Goal: Task Accomplishment & Management: Manage account settings

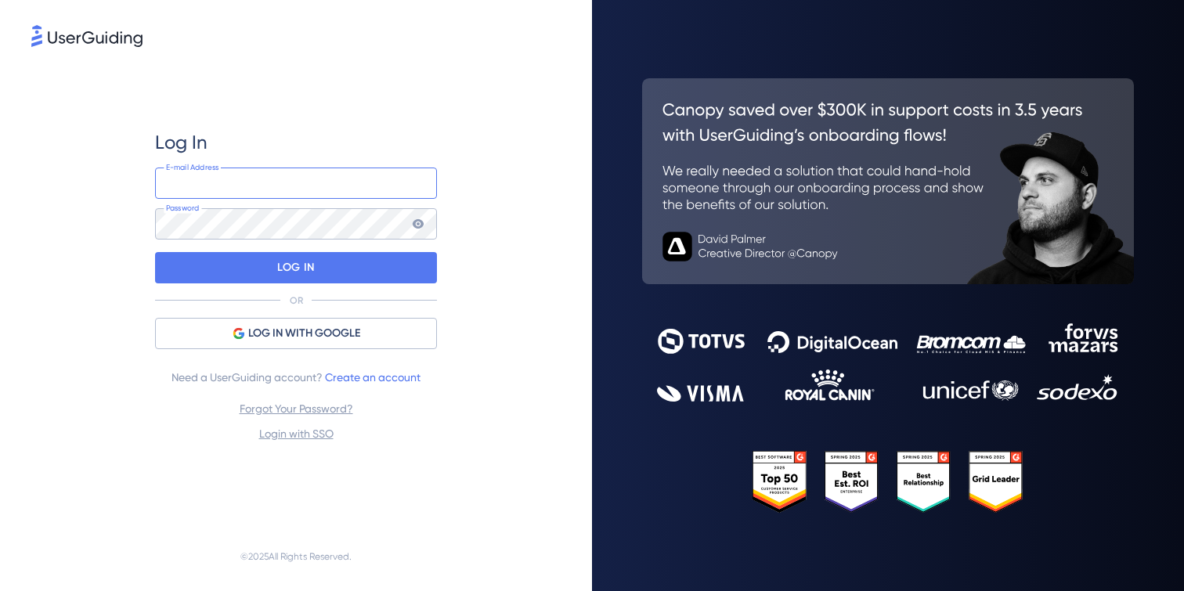
click at [352, 186] on input "email" at bounding box center [296, 183] width 282 height 31
type input "vanda.chiriac@sensorfact.nl"
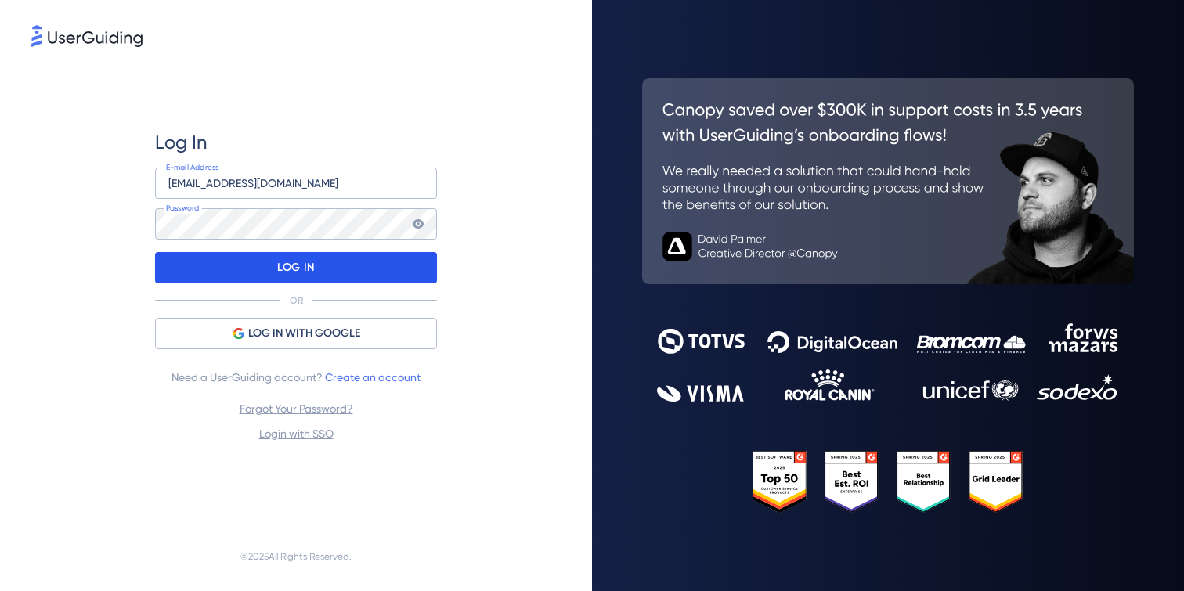
click at [341, 259] on div "LOG IN" at bounding box center [296, 267] width 282 height 31
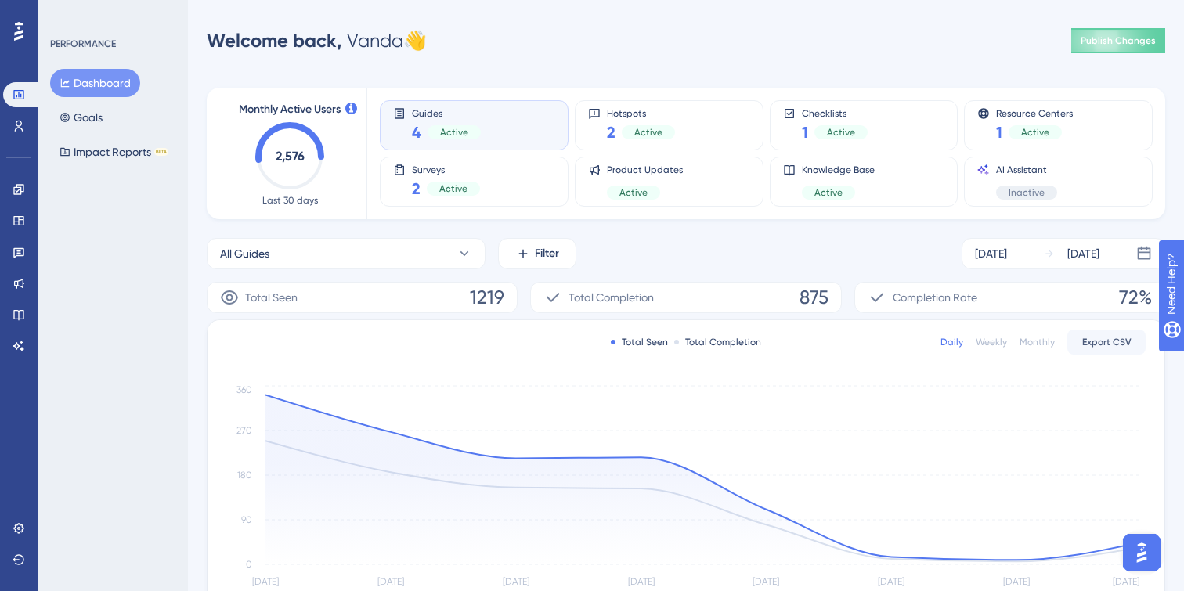
scroll to position [20, 0]
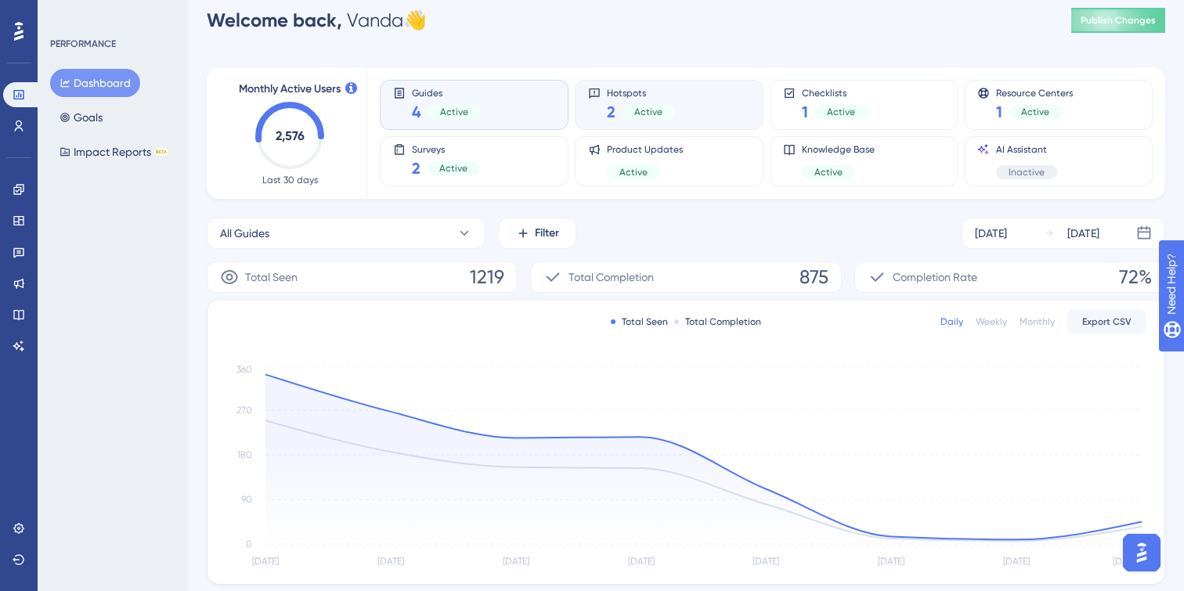
click at [724, 93] on div "Hotspots 2 Active" at bounding box center [669, 105] width 162 height 36
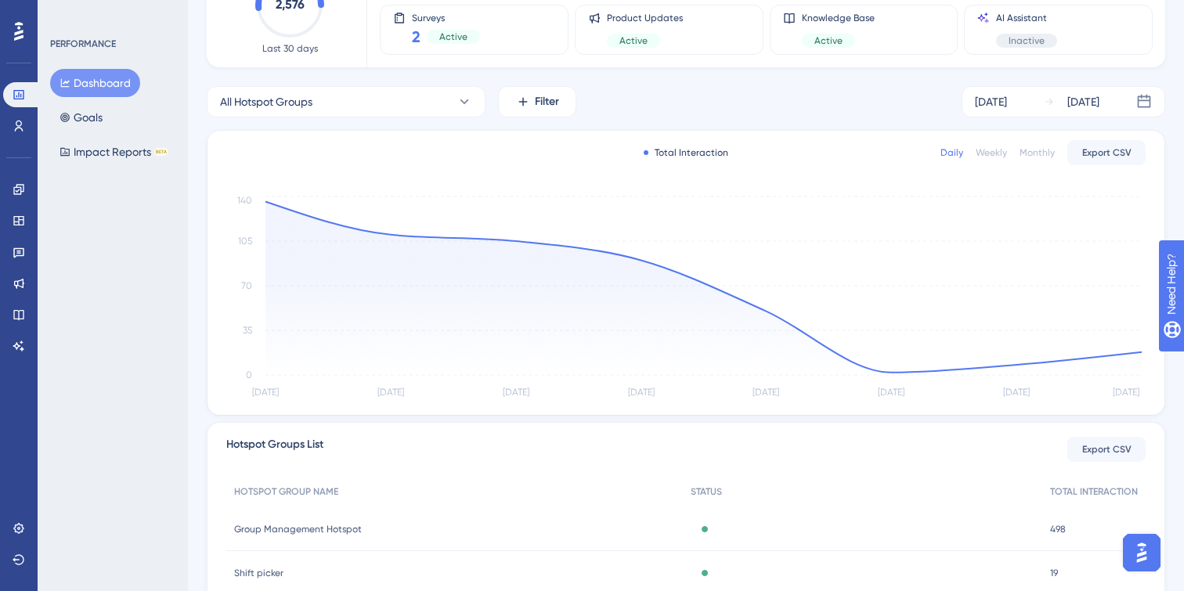
scroll to position [282, 0]
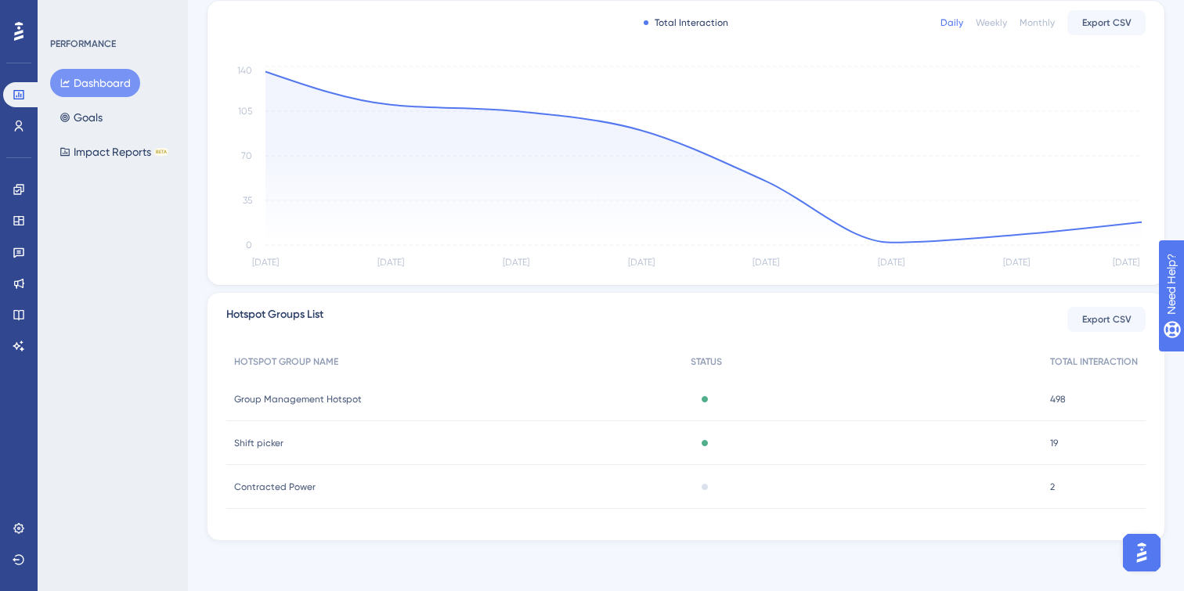
click at [315, 403] on span "Group Management Hotspot" at bounding box center [298, 399] width 128 height 13
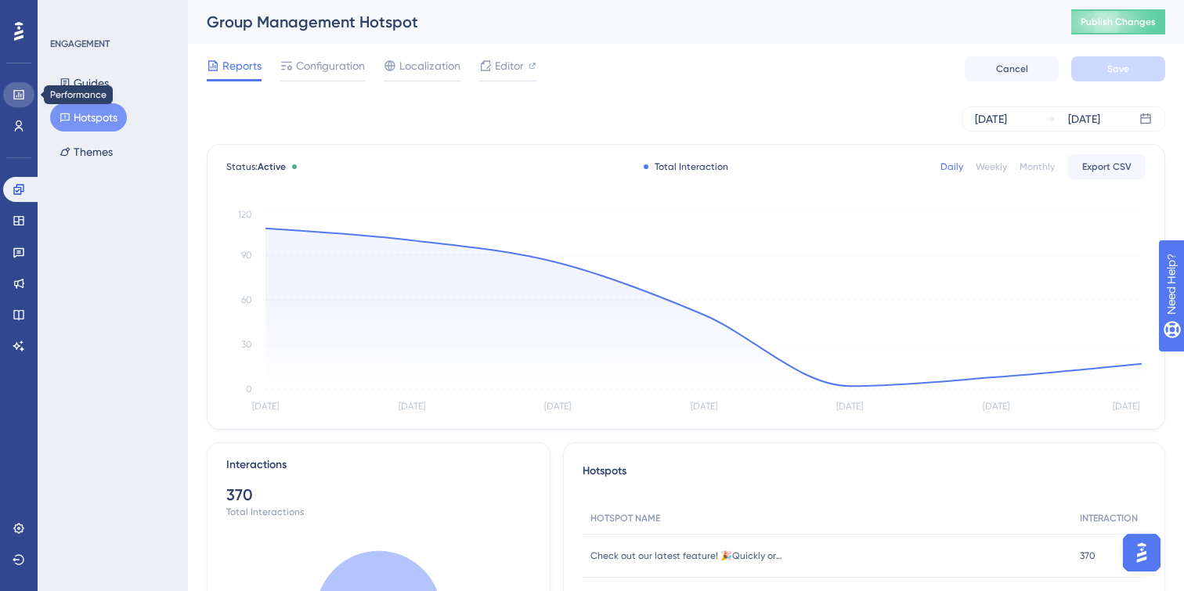
click at [30, 101] on link at bounding box center [18, 94] width 31 height 25
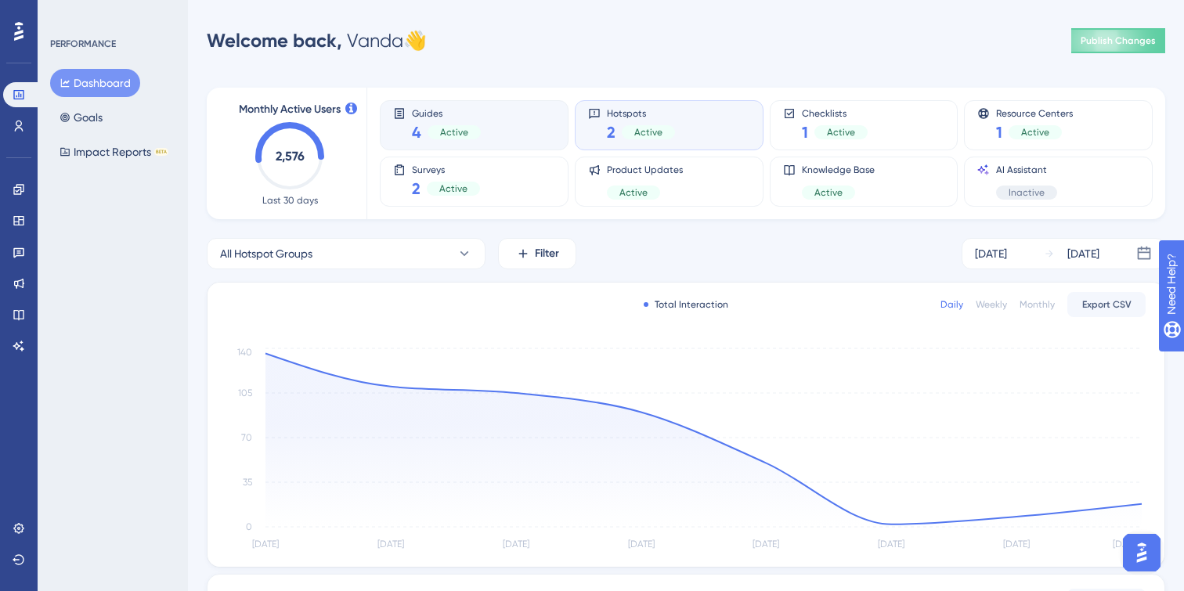
click at [518, 129] on div "Guides 4 Active" at bounding box center [474, 125] width 162 height 36
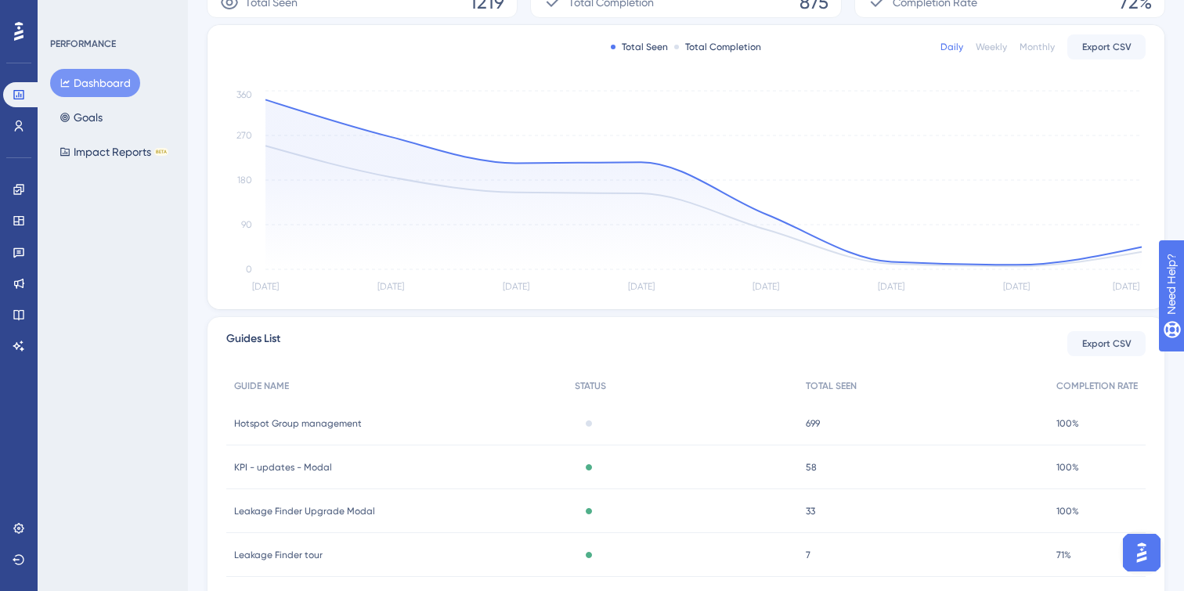
scroll to position [407, 0]
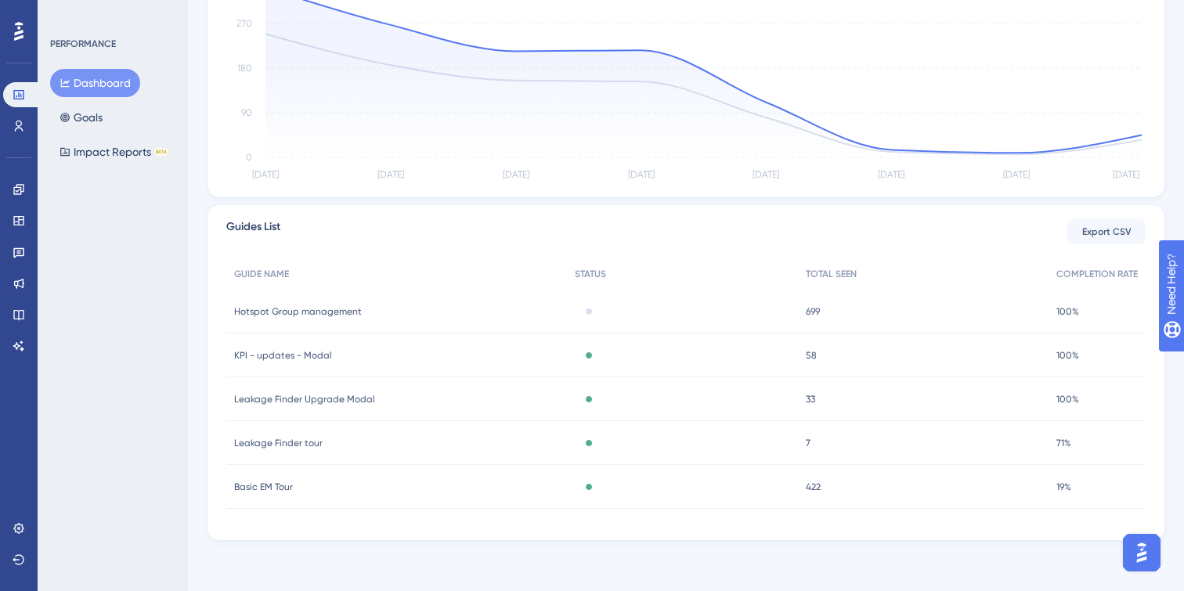
click at [370, 306] on div "Hotspot Group management Hotspot Group management" at bounding box center [396, 312] width 341 height 44
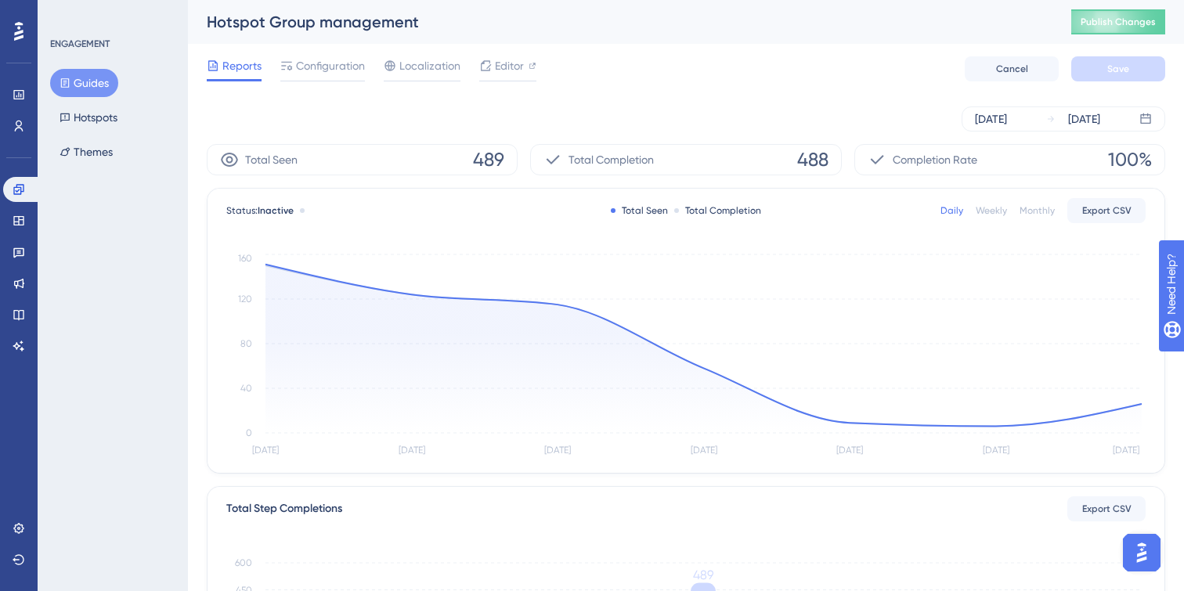
click at [234, 67] on span "Reports" at bounding box center [241, 65] width 39 height 19
click at [93, 88] on button "Guides" at bounding box center [84, 83] width 68 height 28
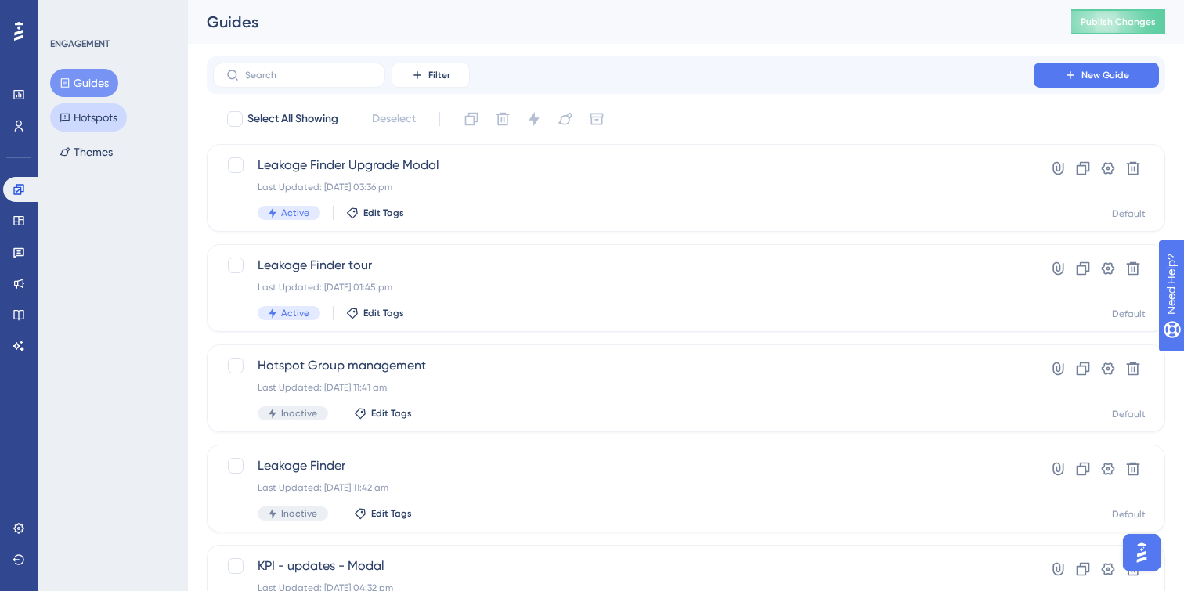
click at [91, 114] on button "Hotspots" at bounding box center [88, 117] width 77 height 28
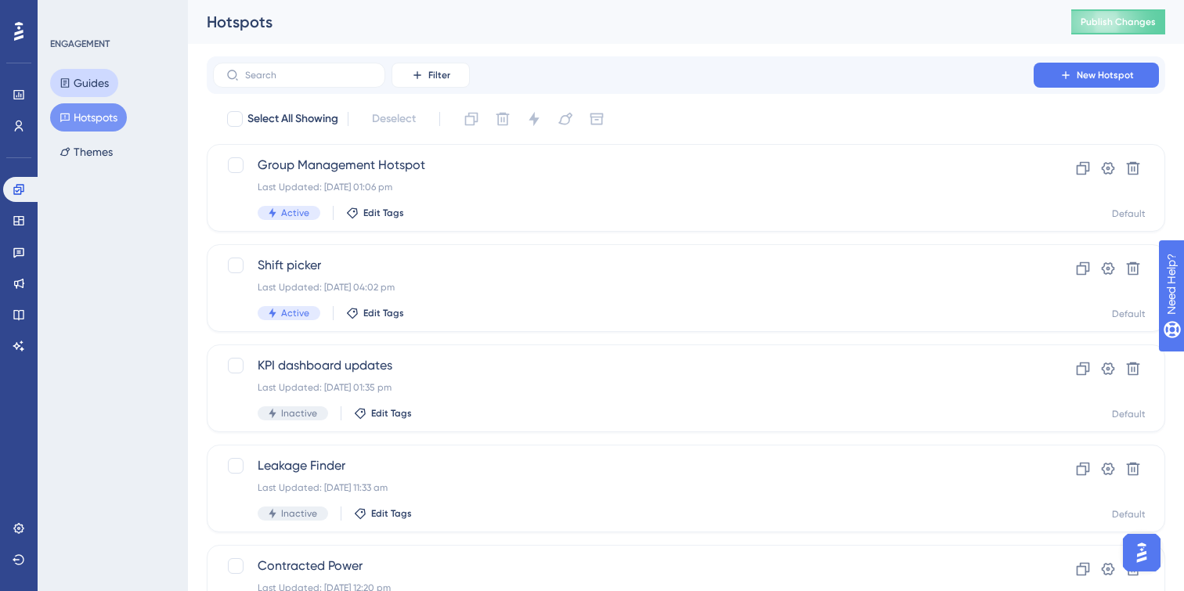
click at [94, 84] on button "Guides" at bounding box center [84, 83] width 68 height 28
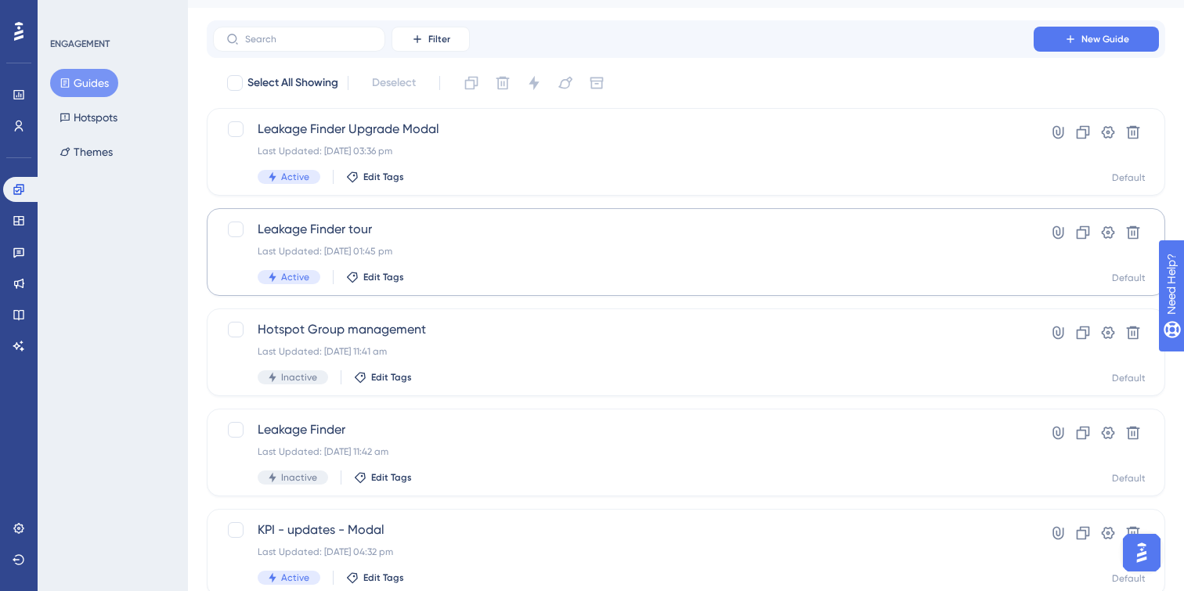
scroll to position [44, 0]
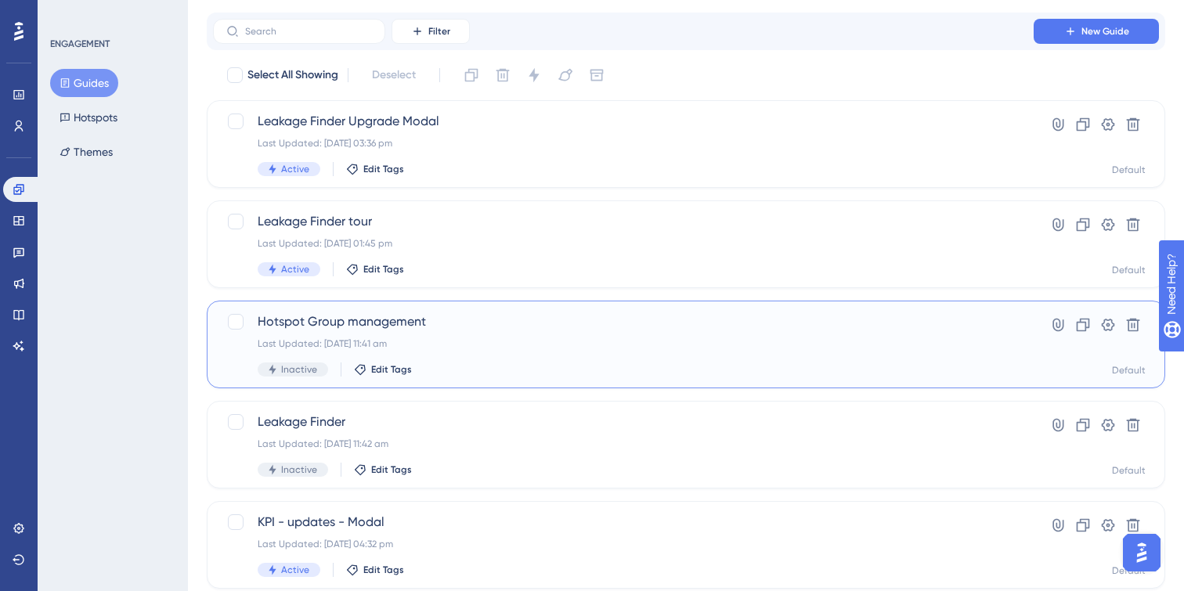
click at [529, 364] on div "Inactive Edit Tags" at bounding box center [623, 370] width 731 height 14
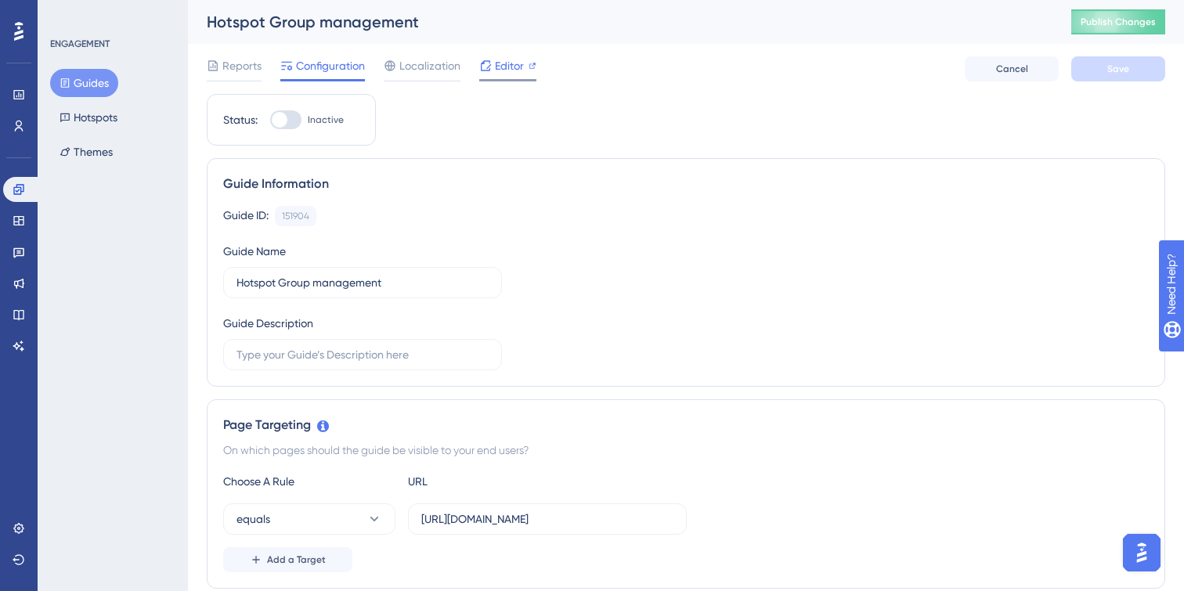
click at [502, 71] on span "Editor" at bounding box center [509, 65] width 29 height 19
click at [226, 67] on span "Reports" at bounding box center [241, 65] width 39 height 19
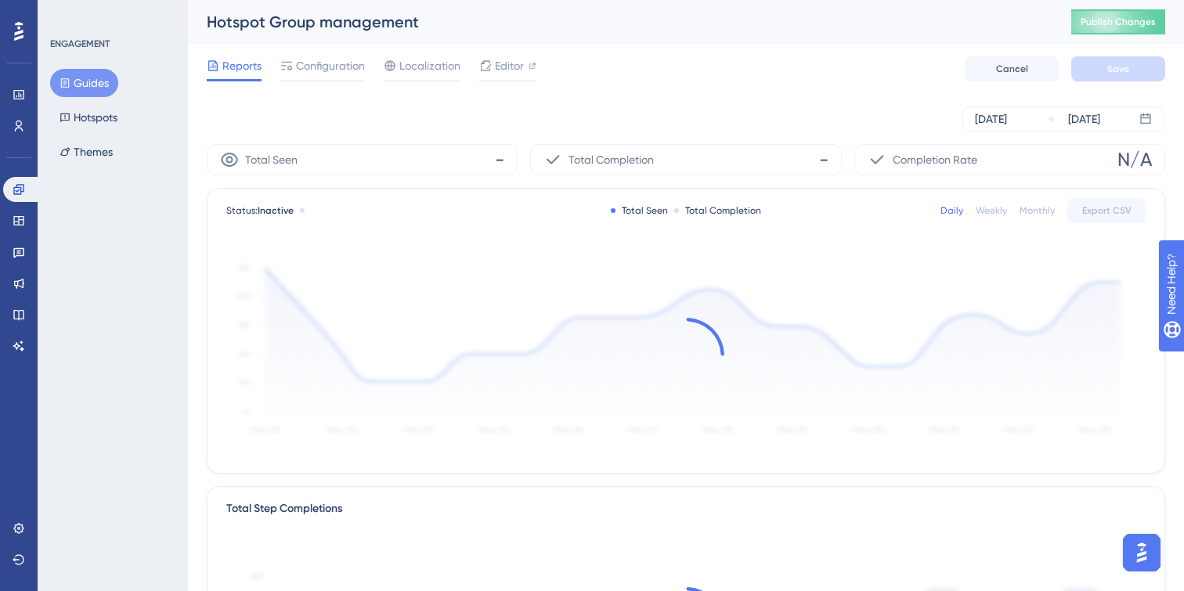
click at [96, 87] on button "Guides" at bounding box center [84, 83] width 68 height 28
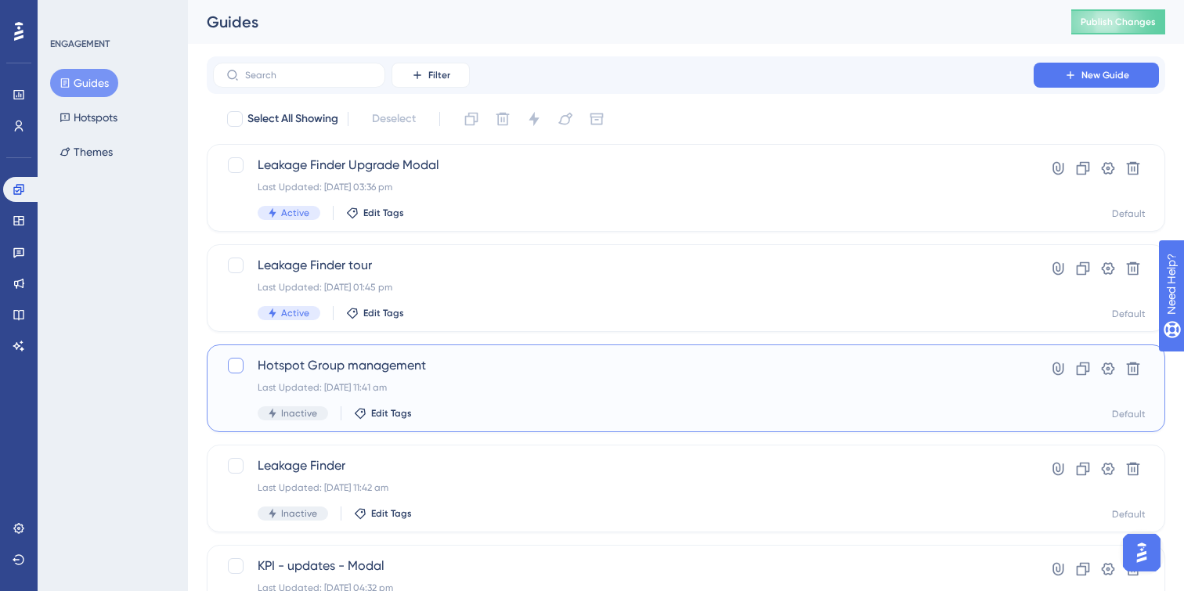
click at [232, 366] on div at bounding box center [236, 366] width 16 height 16
checkbox input "true"
click at [501, 126] on icon at bounding box center [503, 119] width 16 height 16
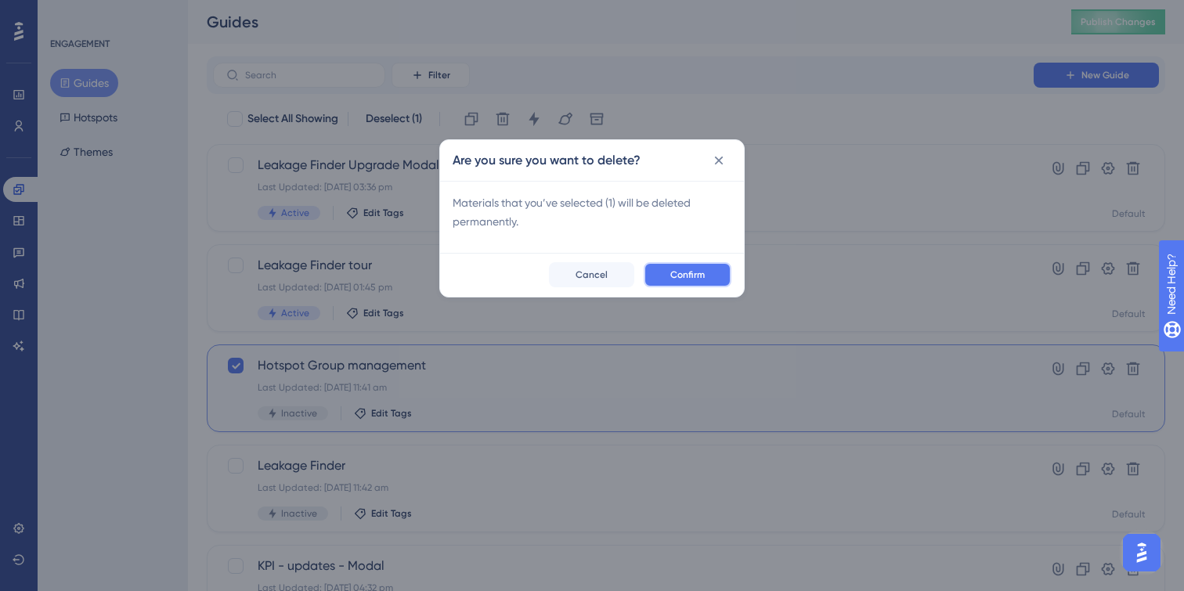
click at [711, 280] on button "Confirm" at bounding box center [688, 274] width 88 height 25
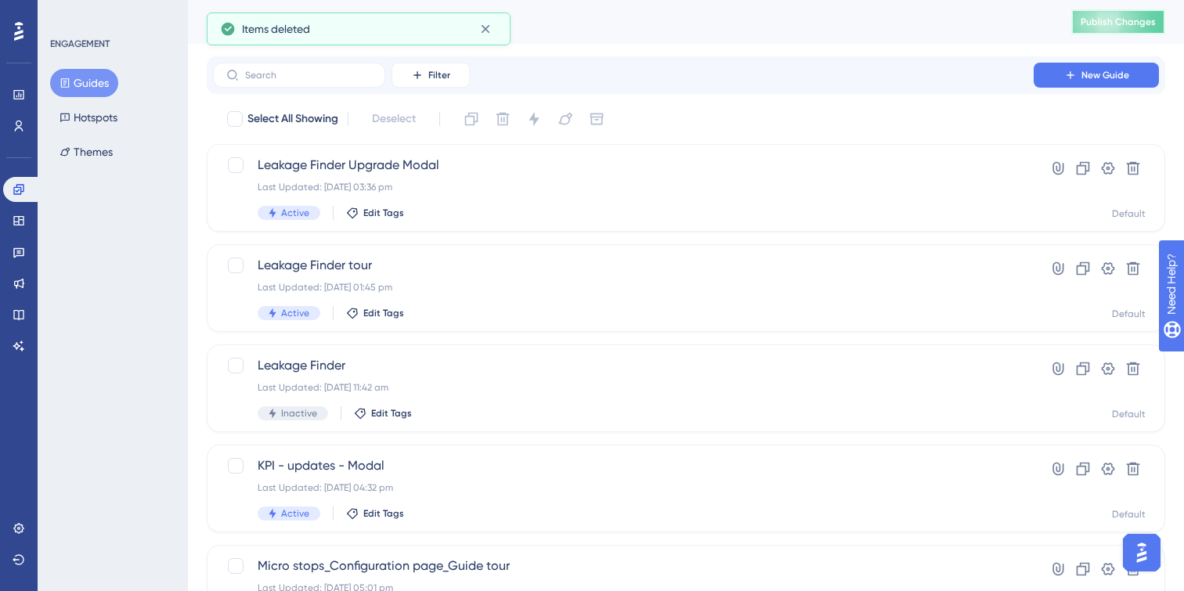
click at [1150, 17] on span "Publish Changes" at bounding box center [1118, 22] width 75 height 13
